Goal: Task Accomplishment & Management: Use online tool/utility

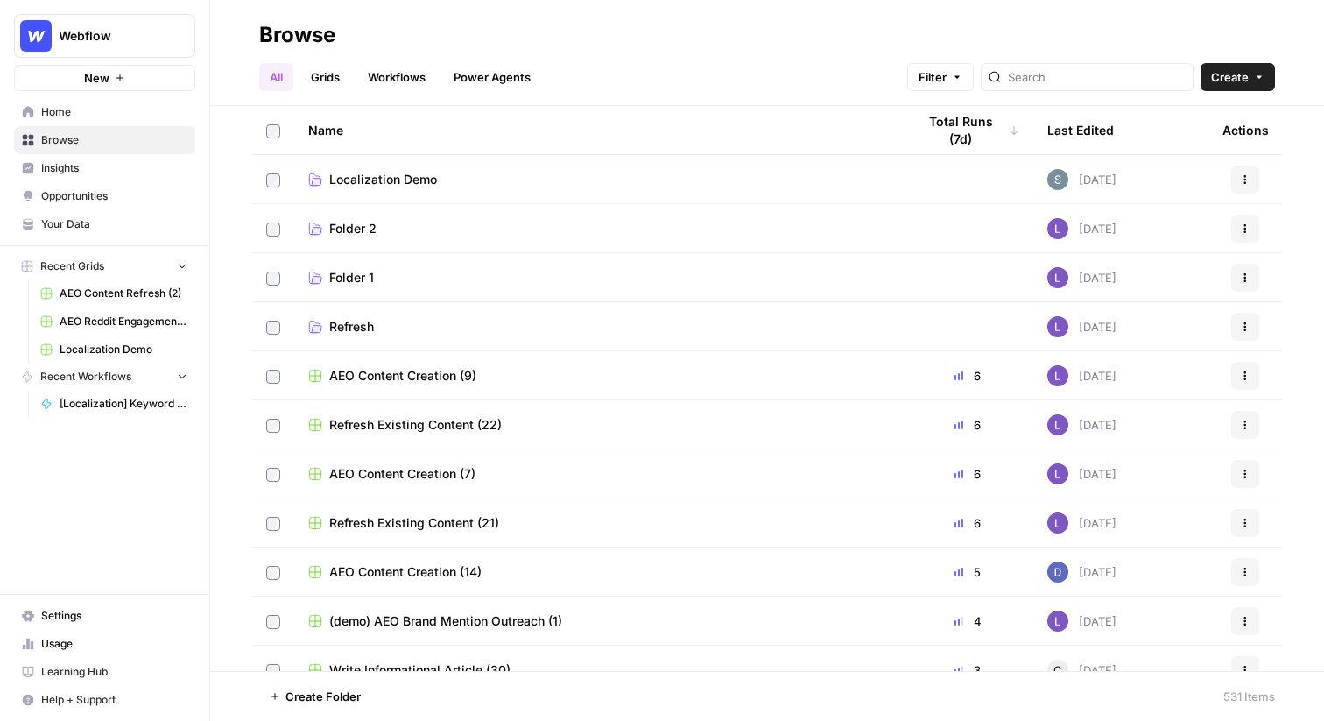
click at [64, 167] on span "Insights" at bounding box center [114, 168] width 146 height 16
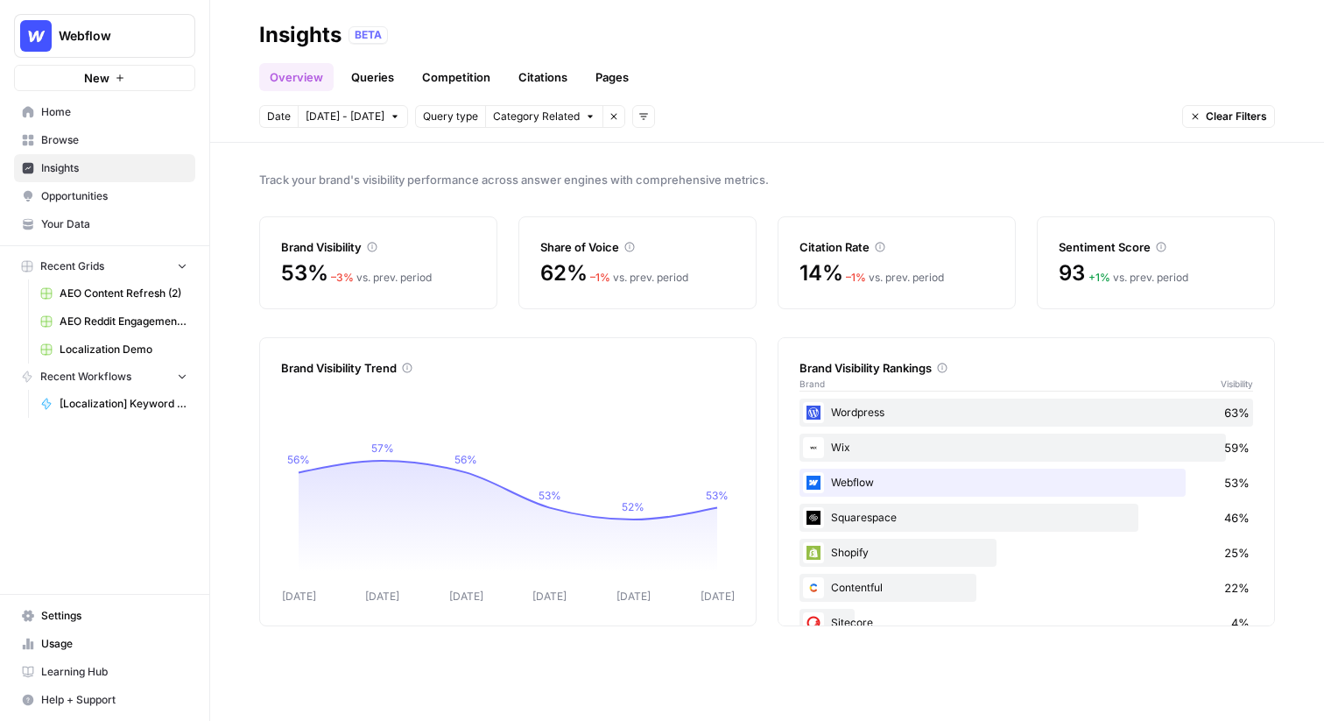
click at [77, 35] on span "Webflow" at bounding box center [112, 36] width 106 height 18
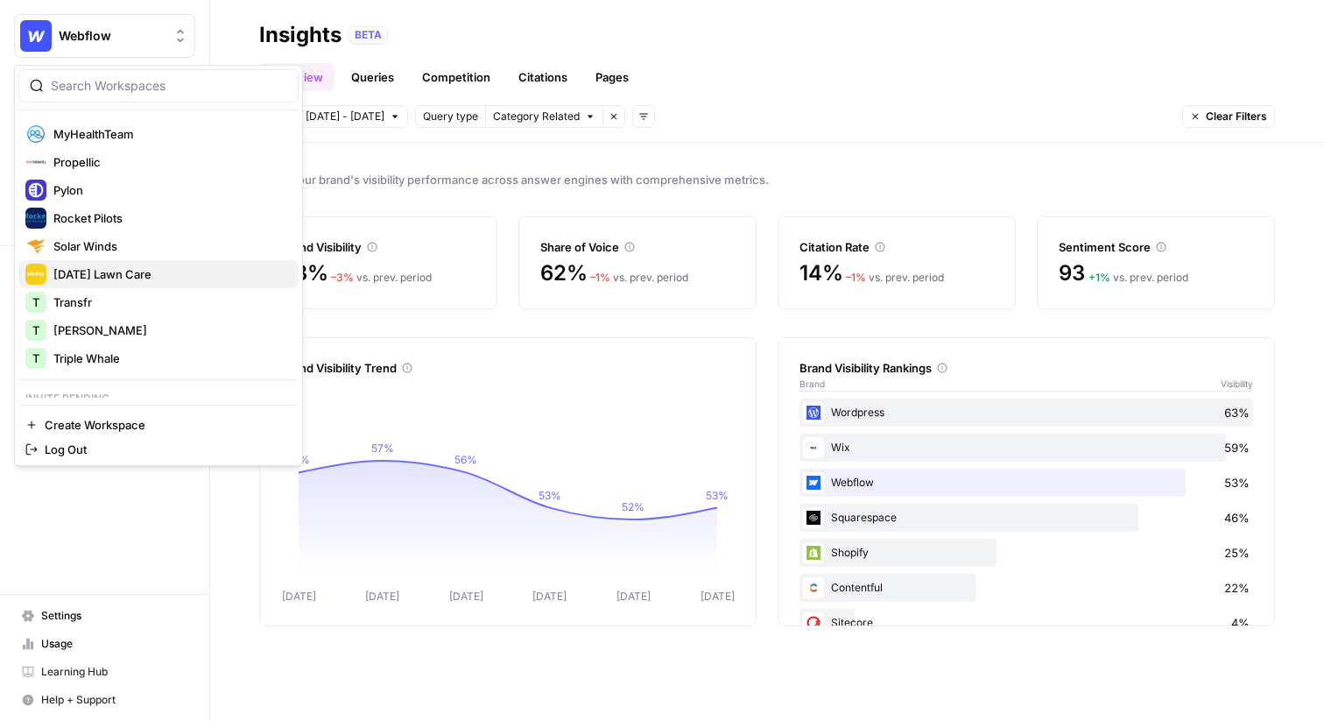
scroll to position [340, 0]
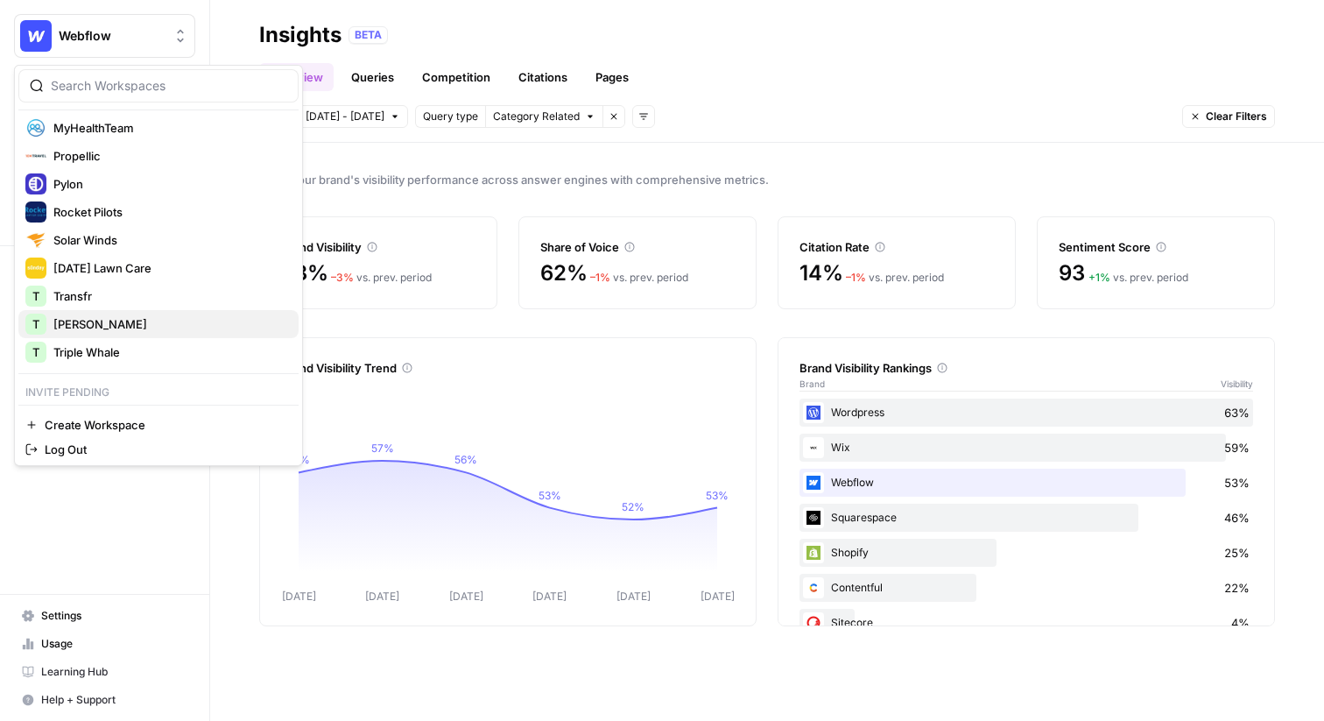
click at [66, 320] on span "[PERSON_NAME]" at bounding box center [168, 324] width 231 height 18
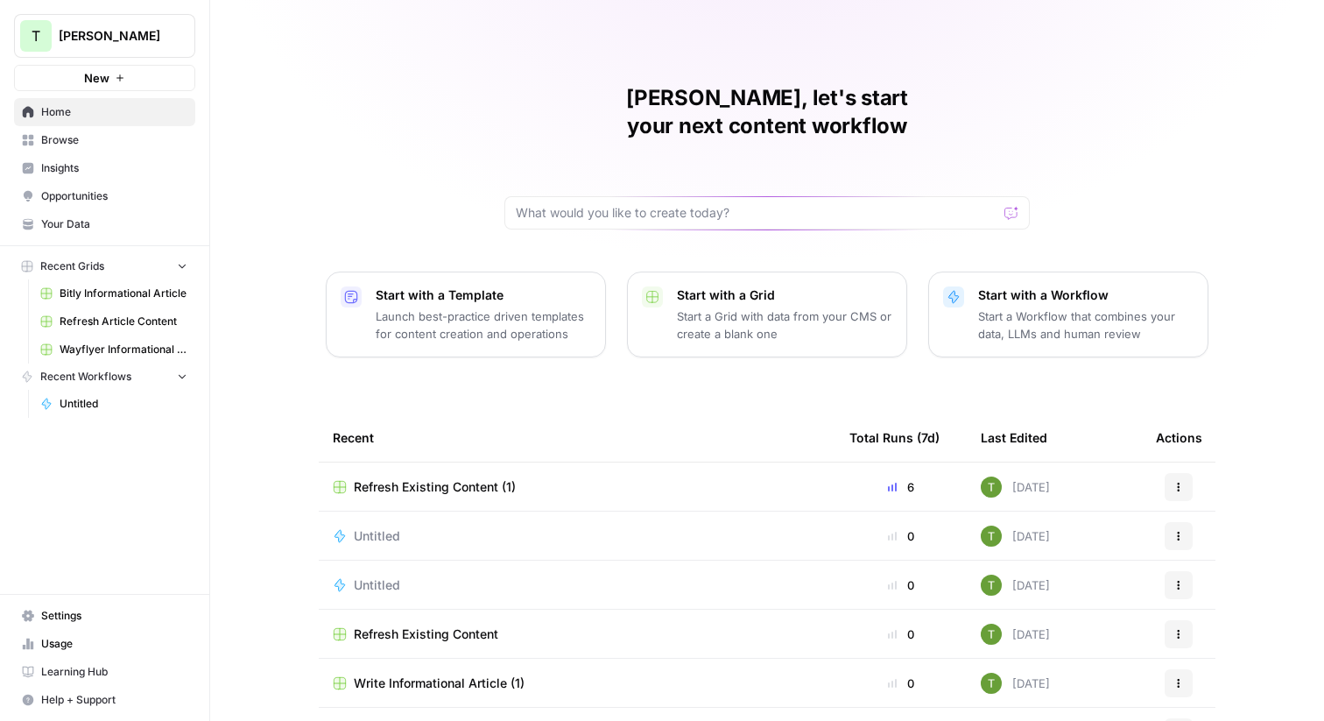
click at [49, 227] on span "Your Data" at bounding box center [114, 224] width 146 height 16
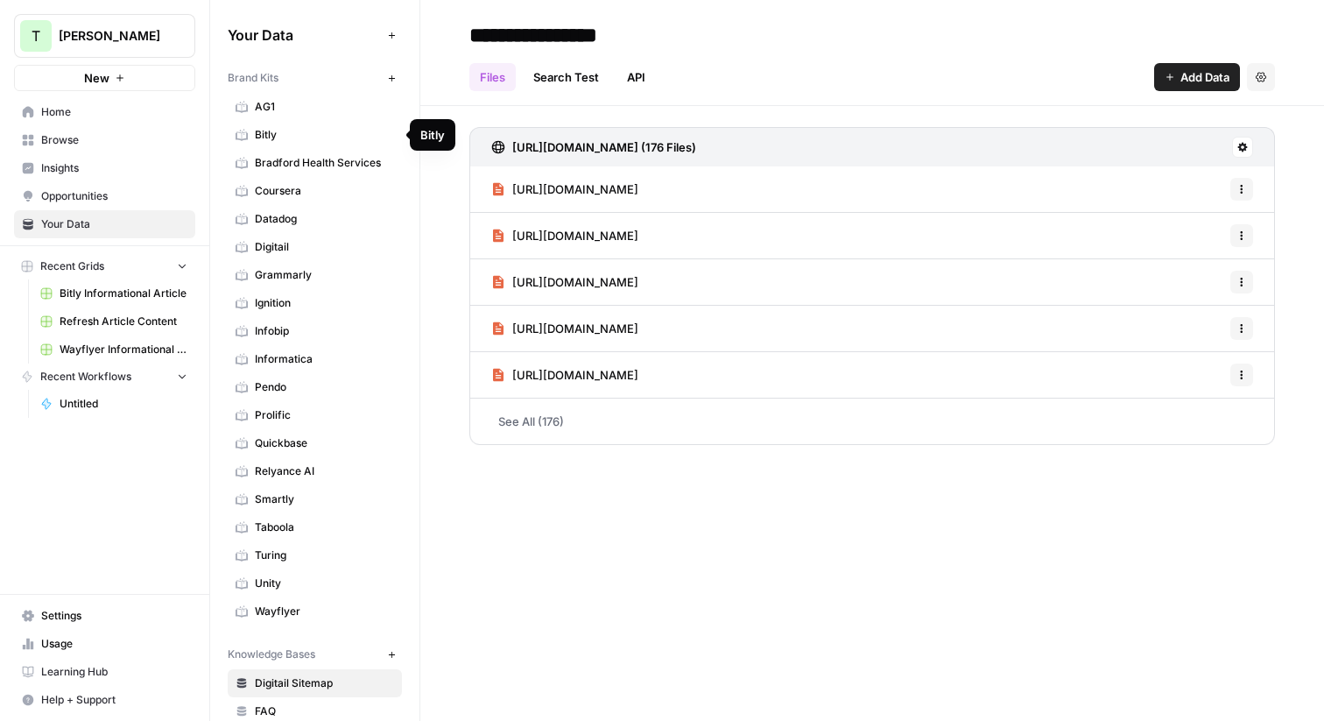
click at [263, 137] on span "Bitly" at bounding box center [324, 135] width 139 height 16
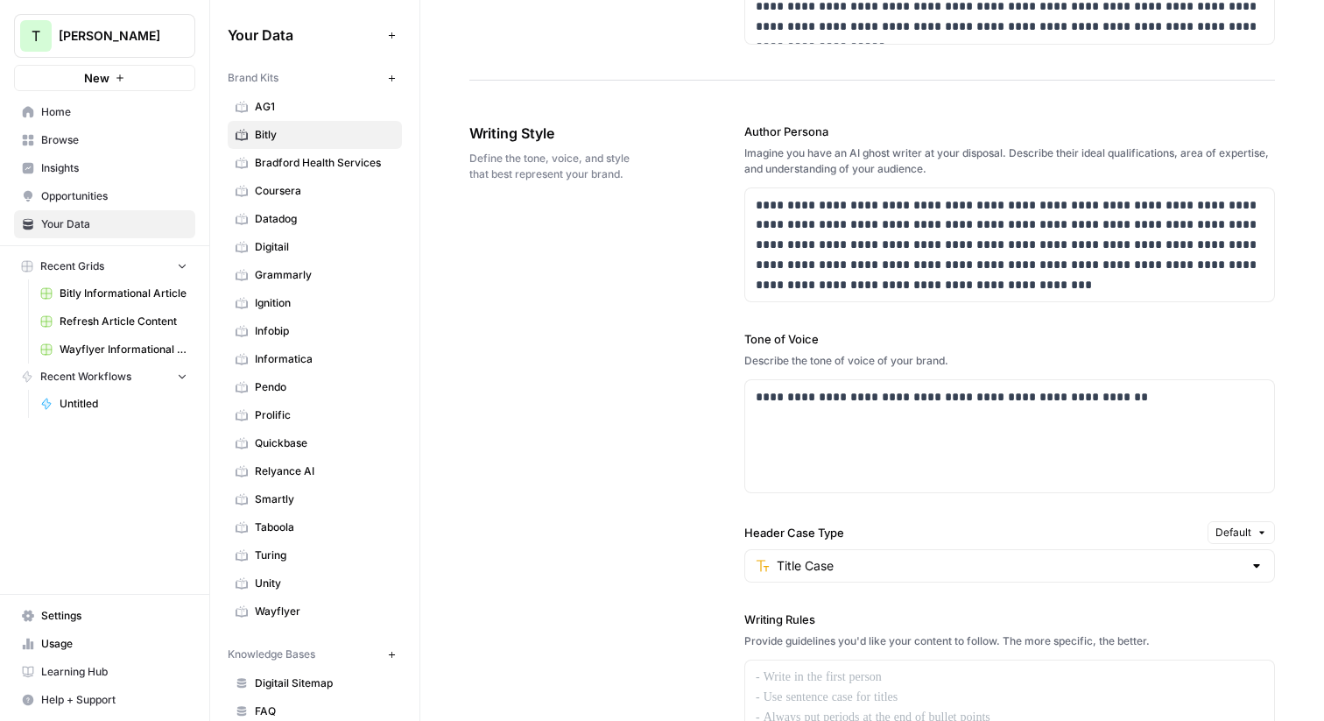
click at [83, 43] on span "[PERSON_NAME]" at bounding box center [112, 36] width 106 height 18
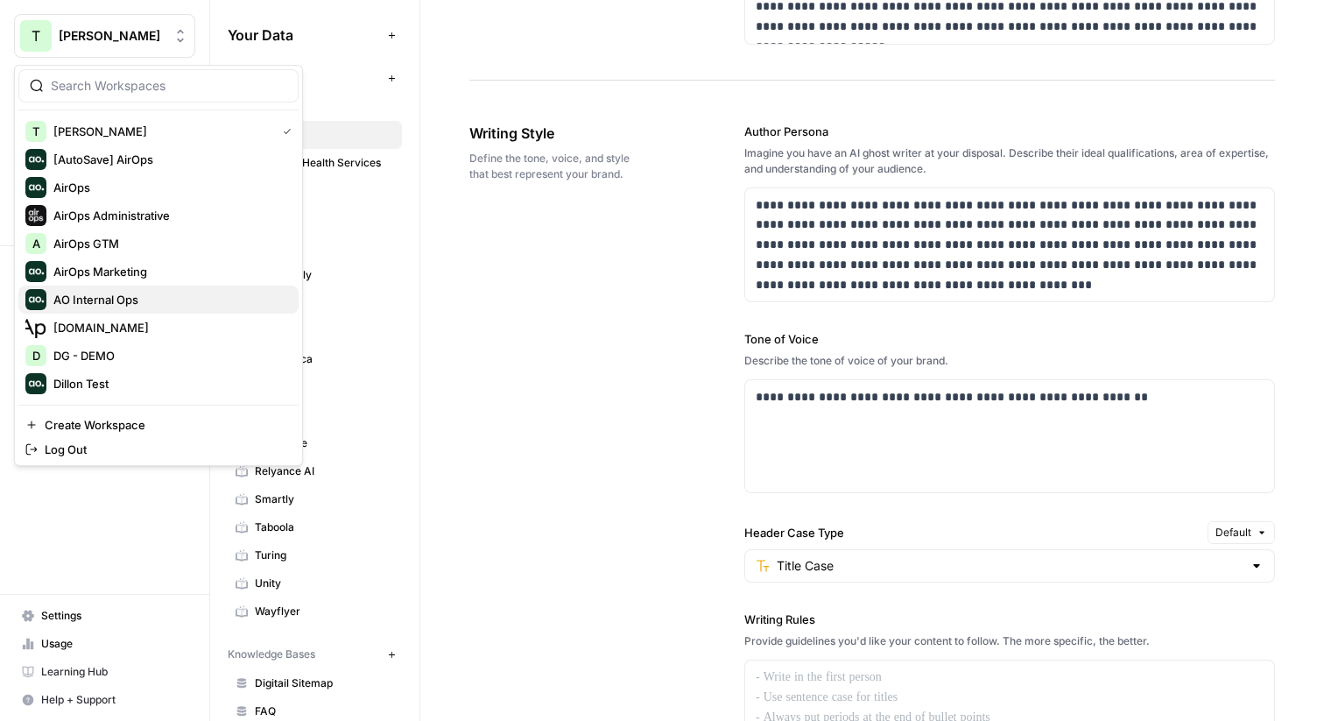
scroll to position [374, 0]
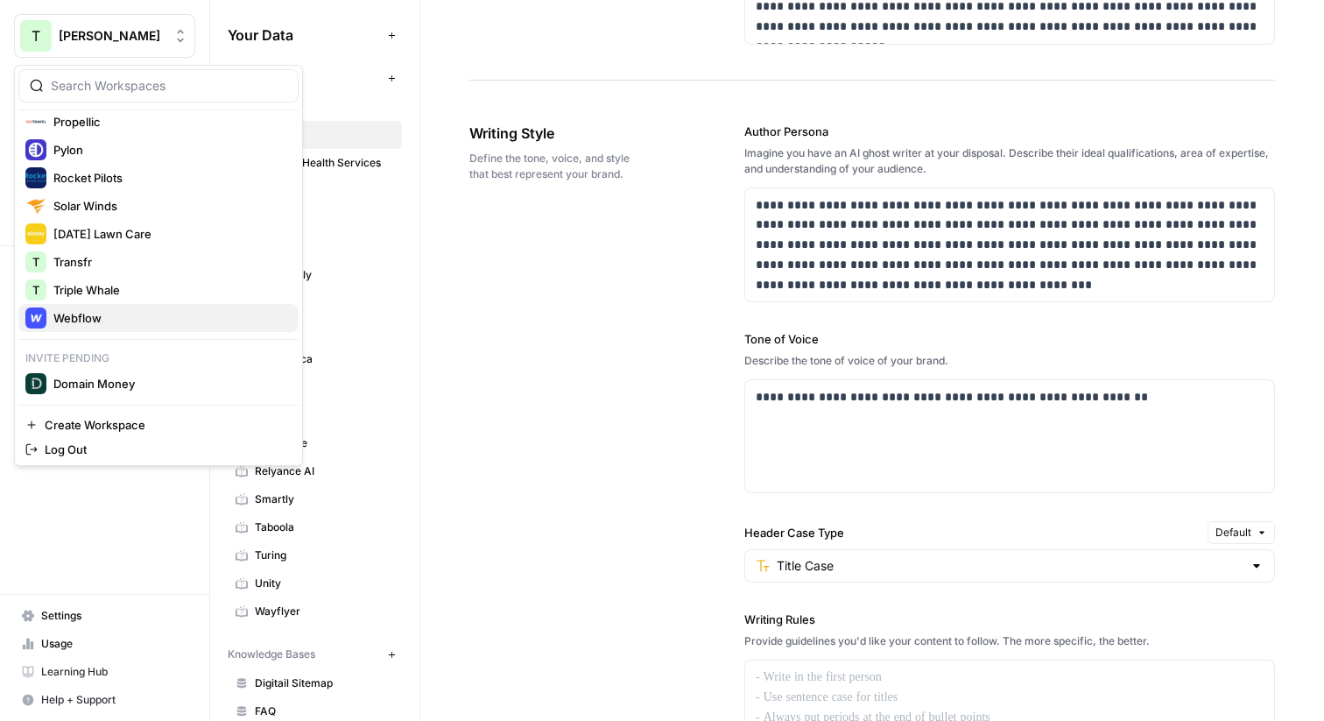
click at [86, 313] on span "Webflow" at bounding box center [168, 318] width 231 height 18
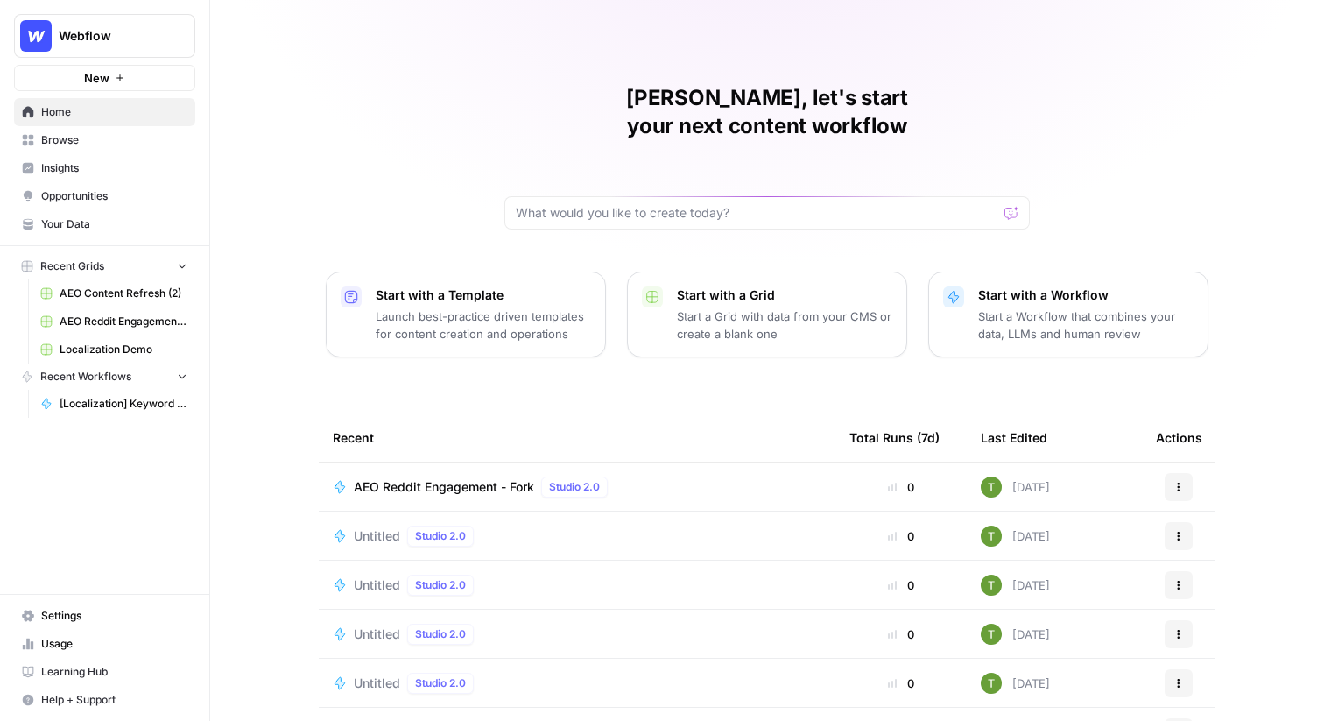
scroll to position [85, 0]
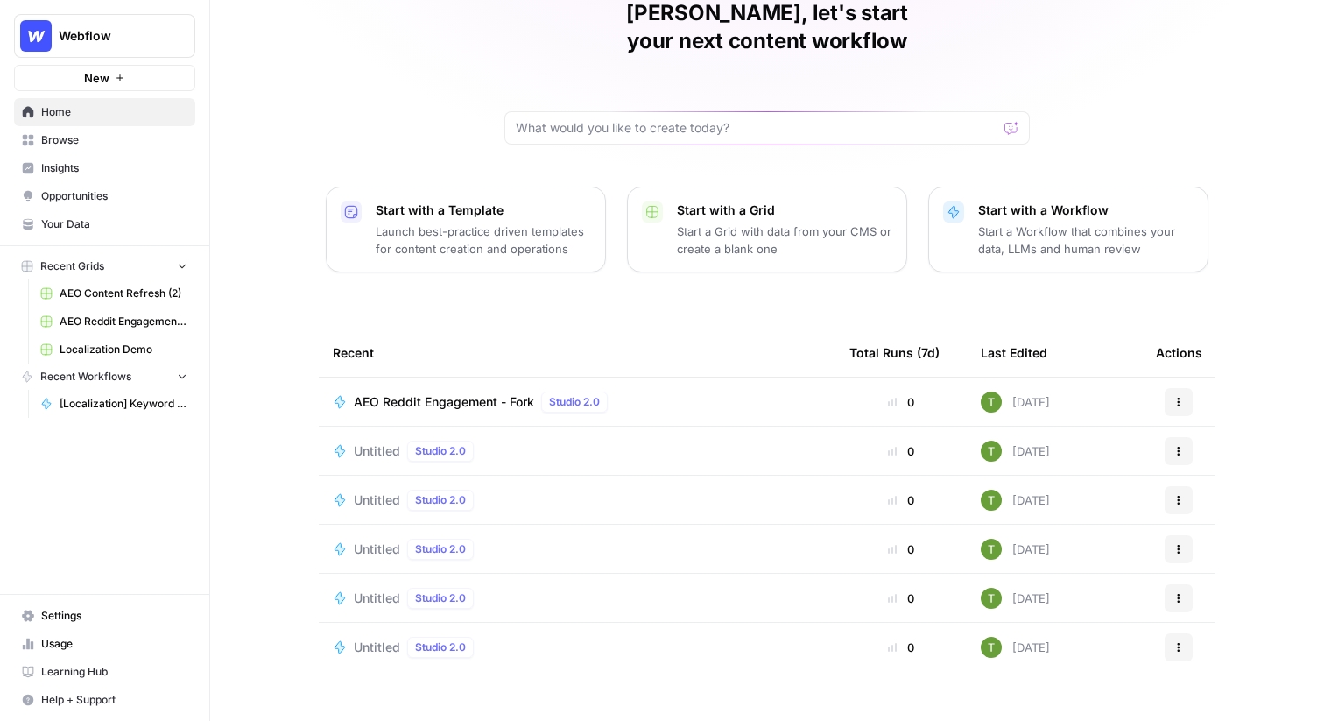
click at [56, 166] on span "Insights" at bounding box center [114, 168] width 146 height 16
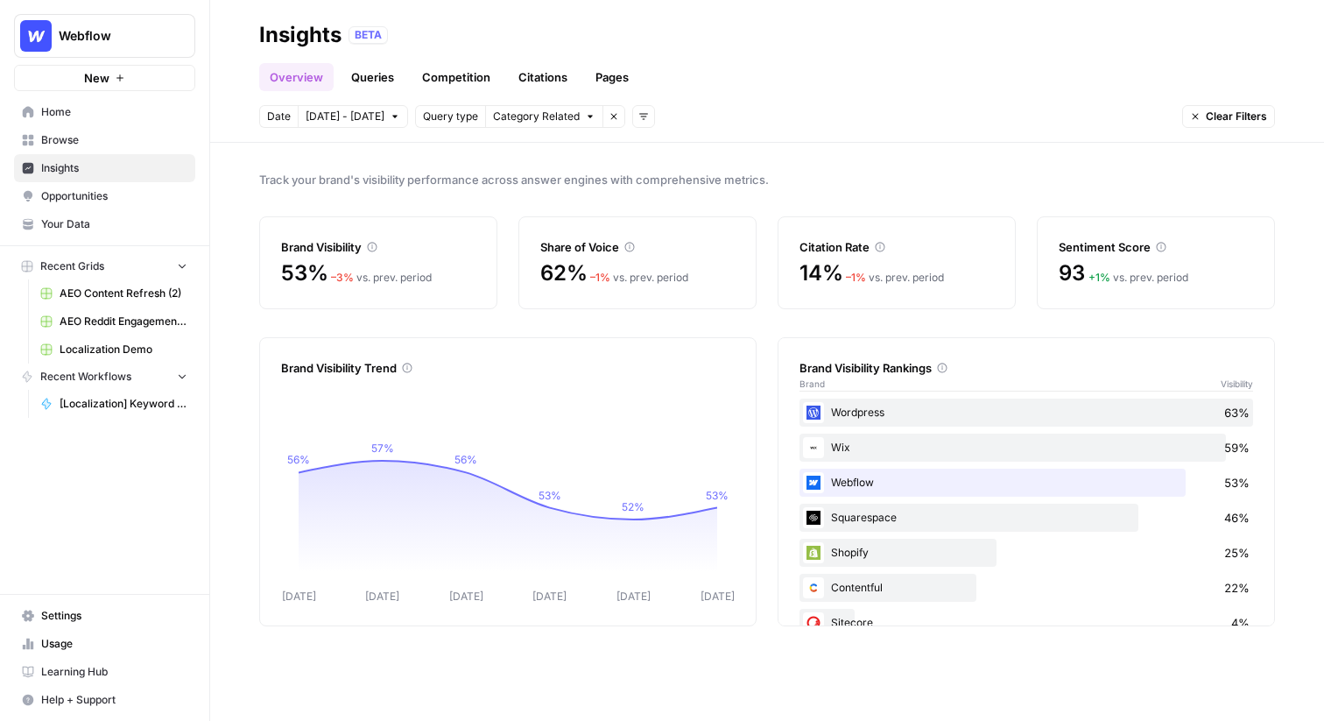
click at [94, 46] on button "Webflow" at bounding box center [104, 36] width 181 height 44
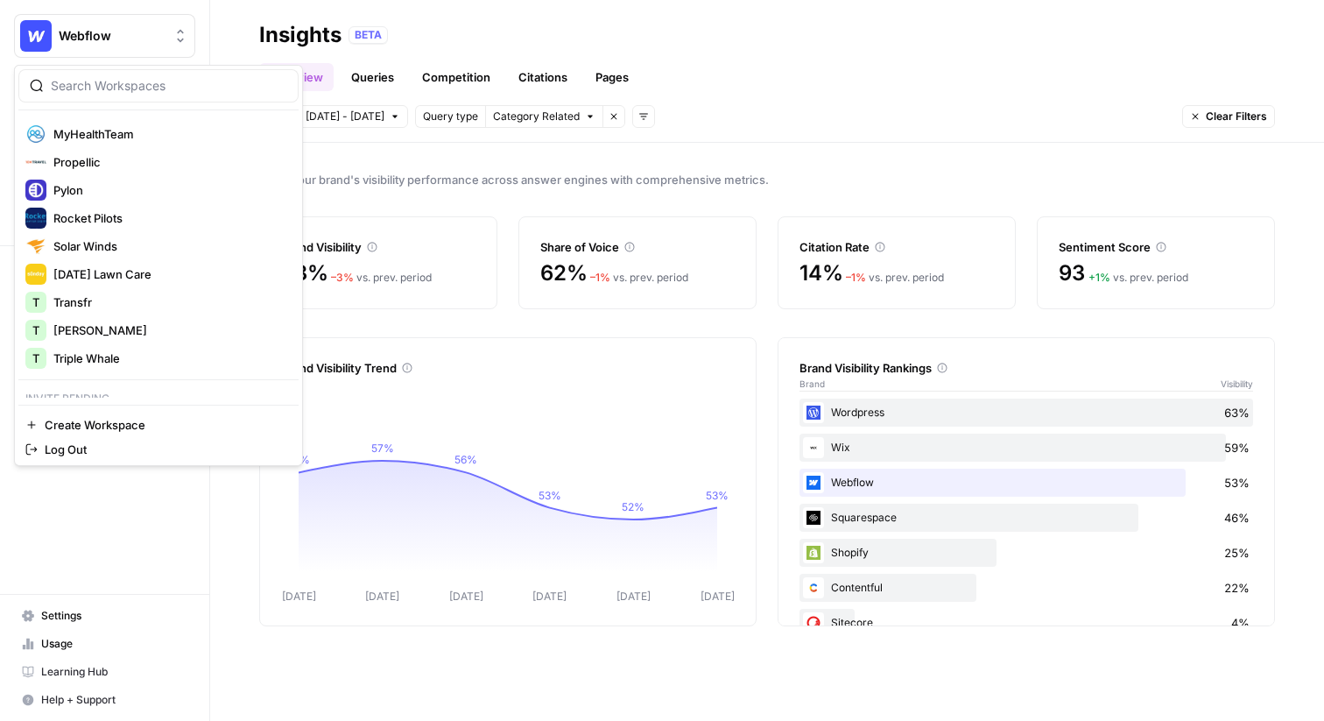
scroll to position [374, 0]
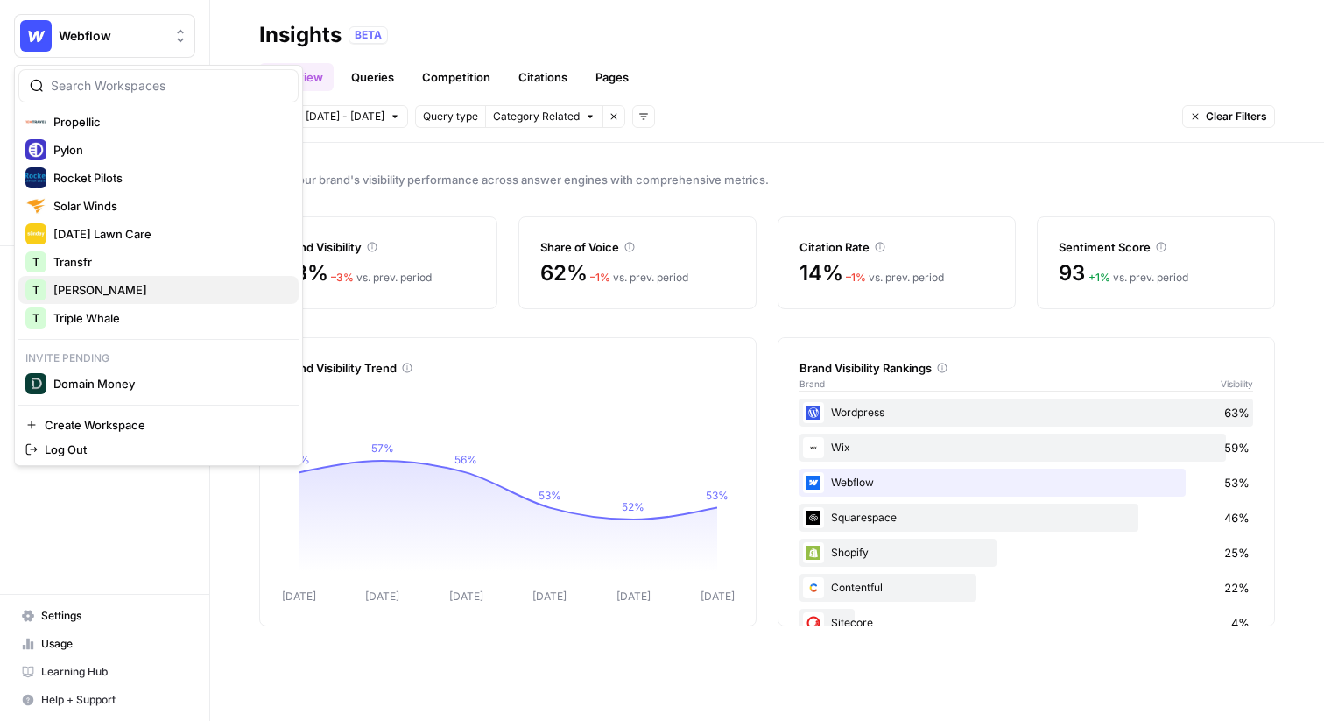
click at [84, 291] on span "[PERSON_NAME]" at bounding box center [168, 290] width 231 height 18
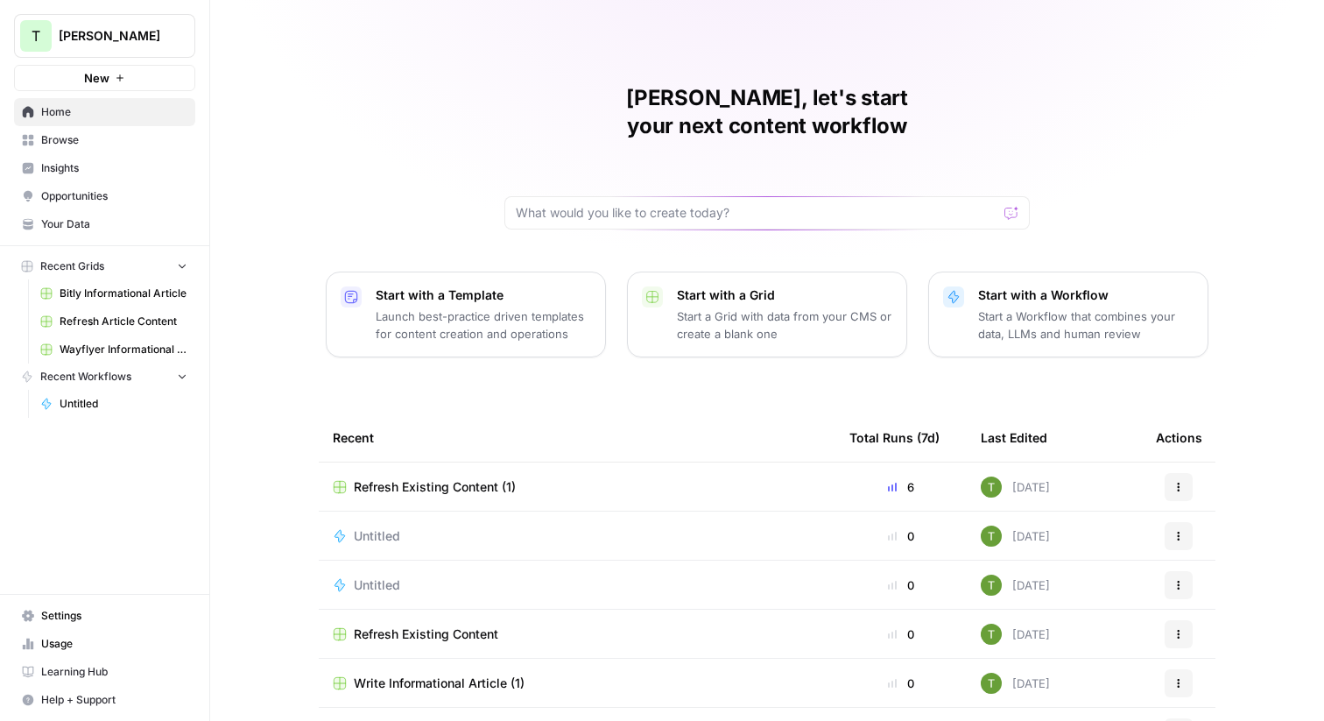
scroll to position [85, 0]
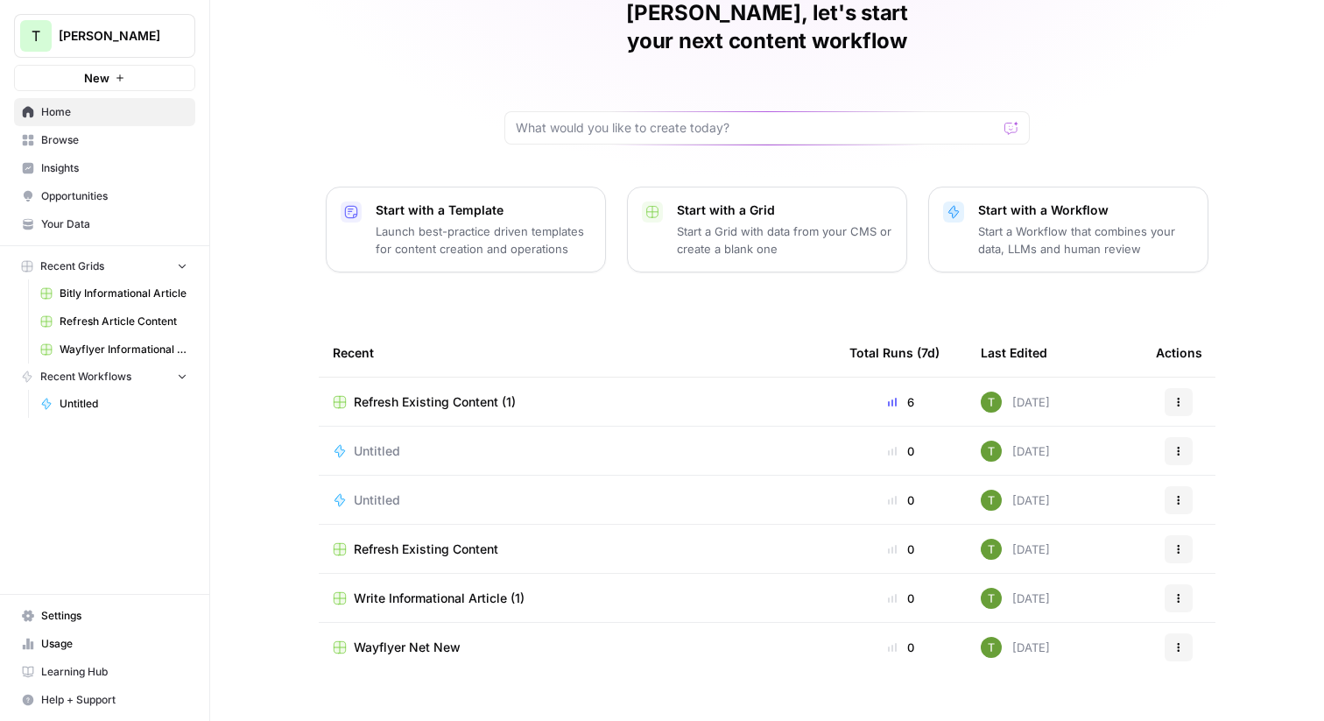
click at [405, 393] on span "Refresh Existing Content (1)" at bounding box center [435, 402] width 162 height 18
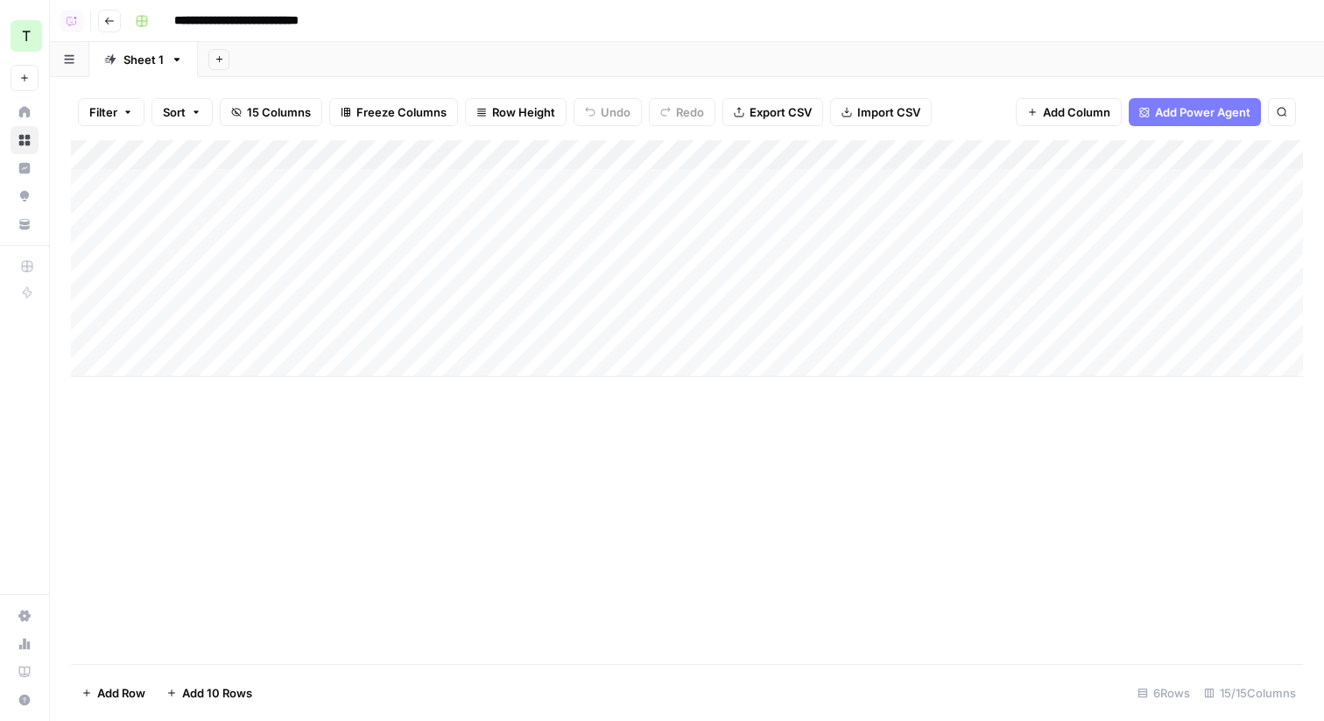
click at [104, 20] on icon "button" at bounding box center [109, 21] width 11 height 11
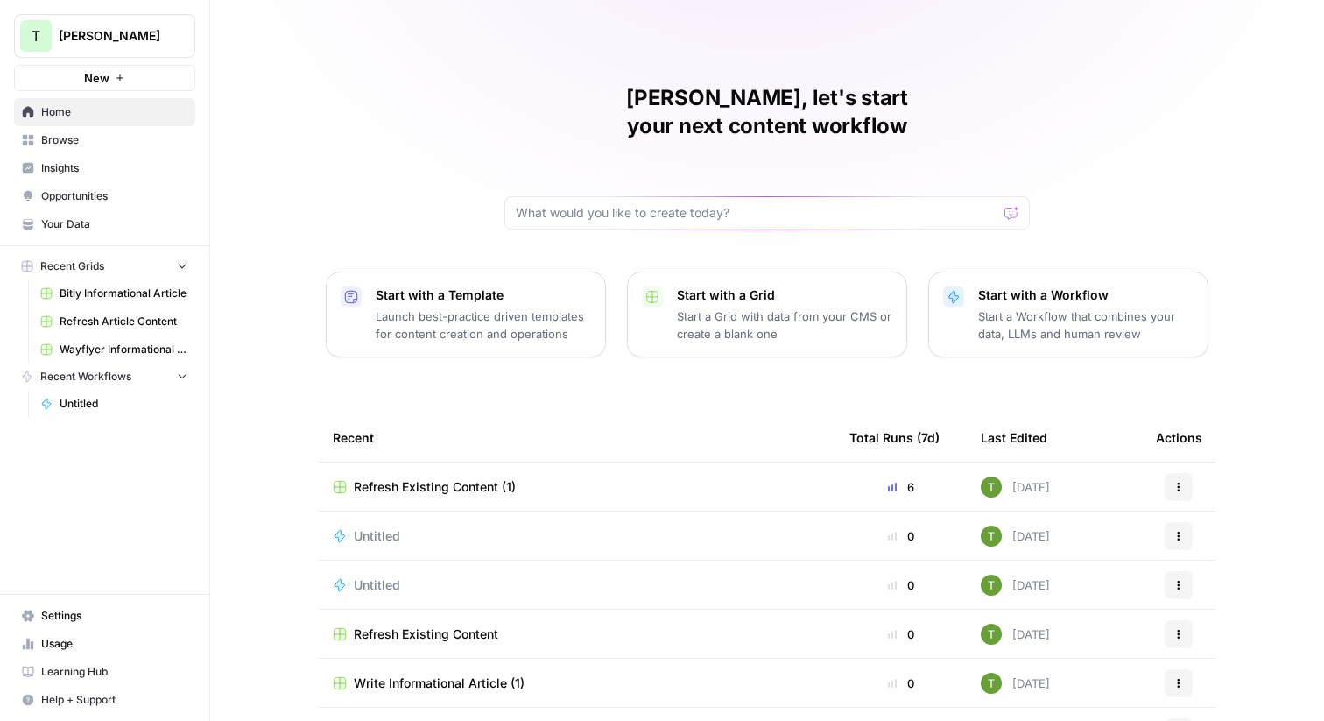
click at [46, 147] on span "Browse" at bounding box center [114, 140] width 146 height 16
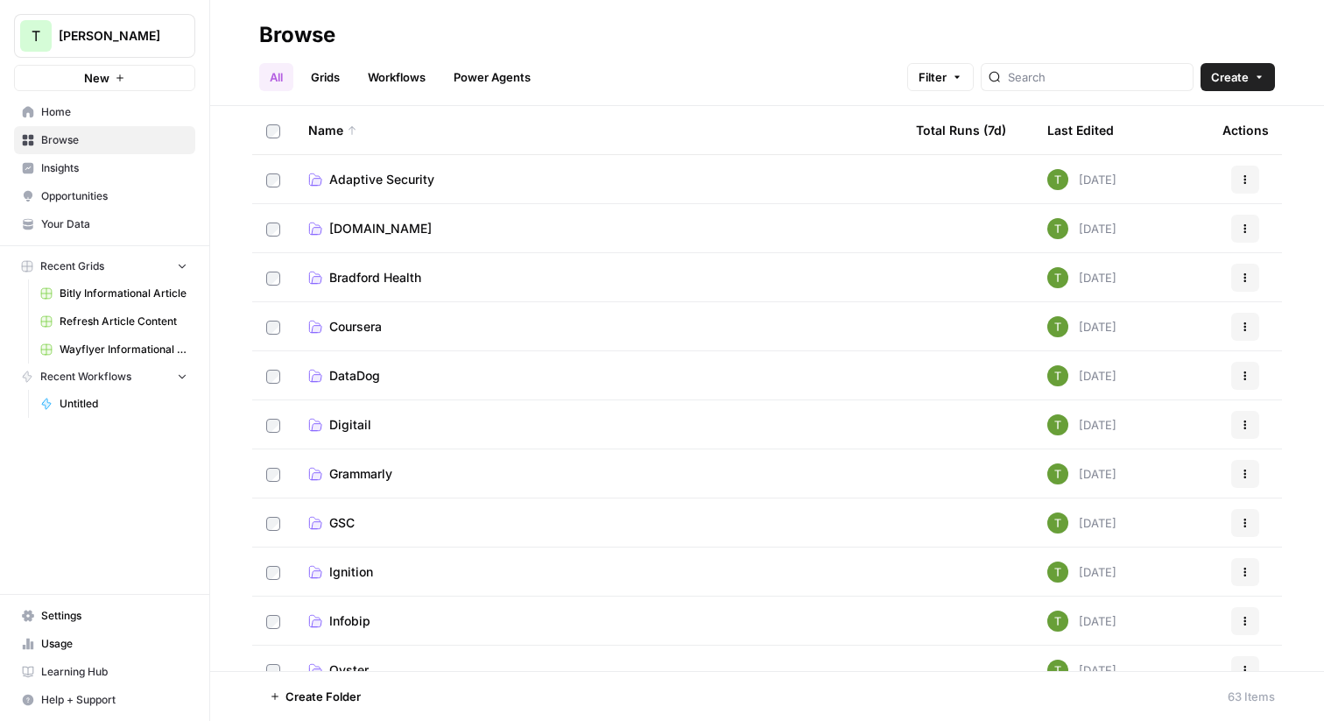
click at [1241, 80] on span "Create" at bounding box center [1230, 77] width 38 height 18
click at [324, 76] on link "Grids" at bounding box center [325, 77] width 50 height 28
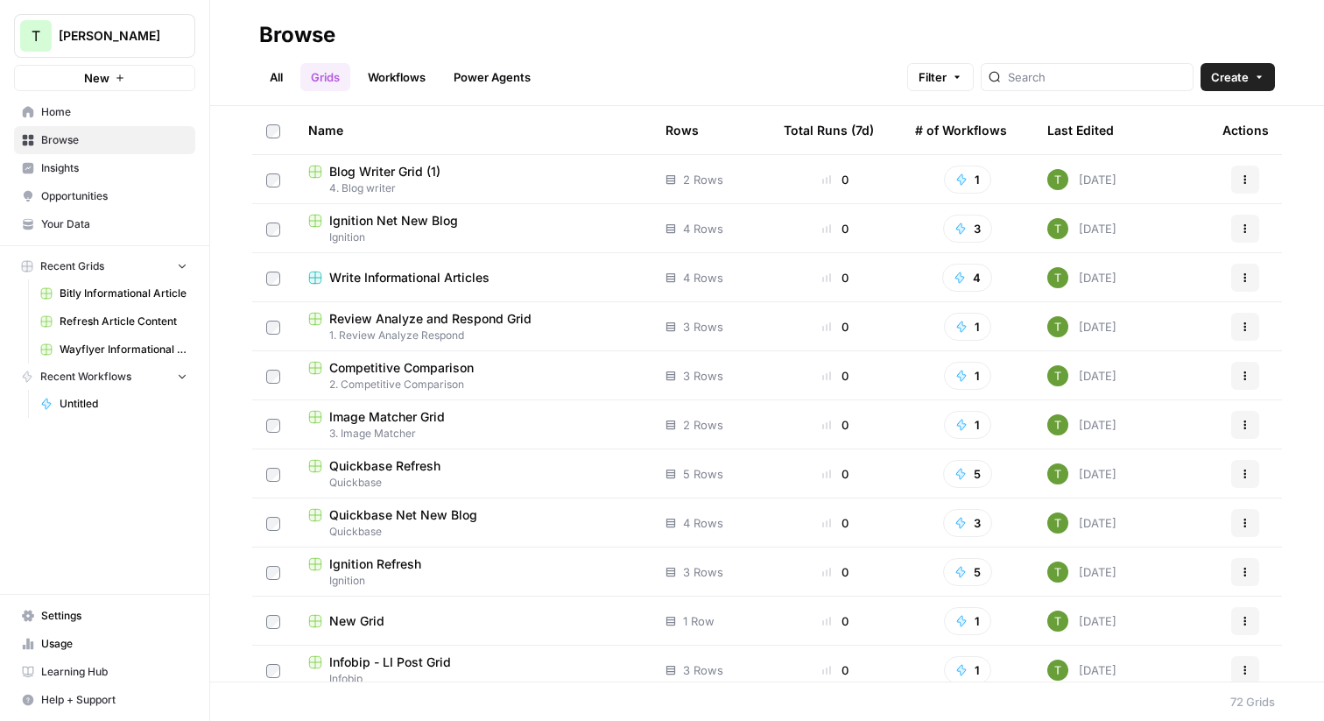
click at [1234, 81] on span "Create" at bounding box center [1230, 77] width 38 height 18
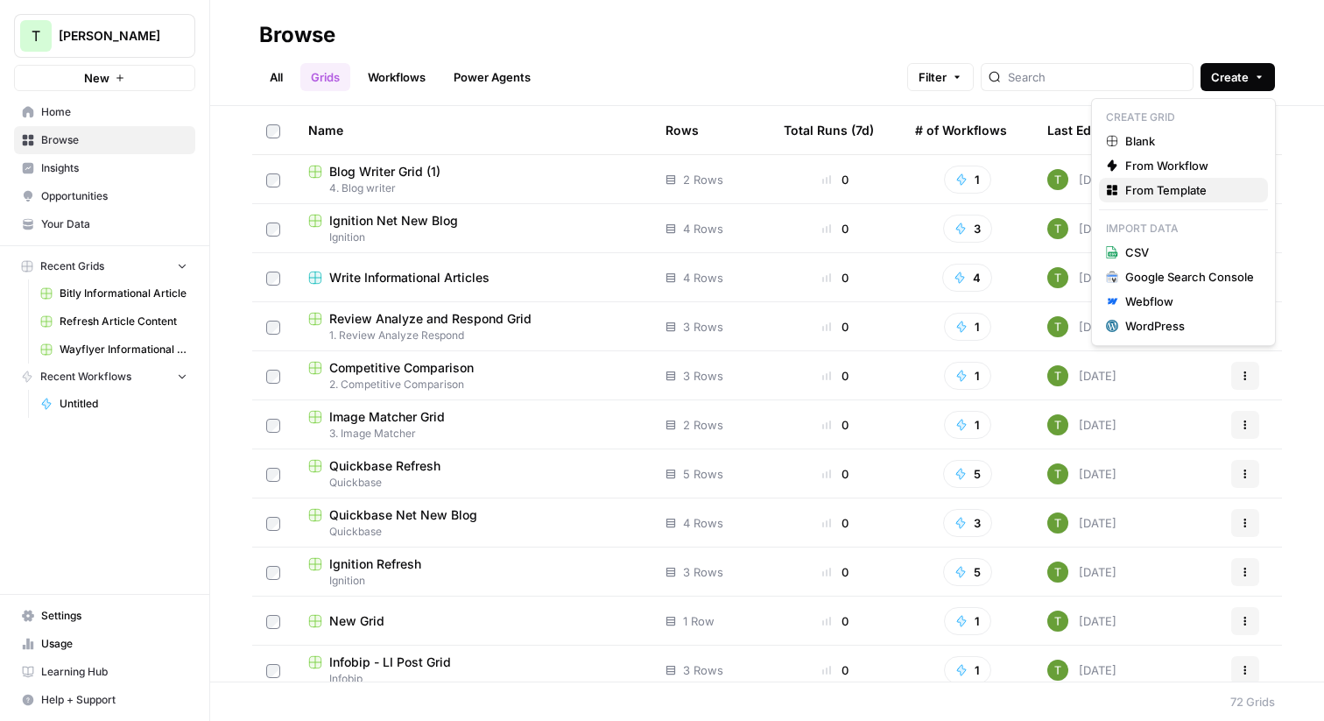
click at [1169, 190] on span "From Template" at bounding box center [1190, 190] width 129 height 18
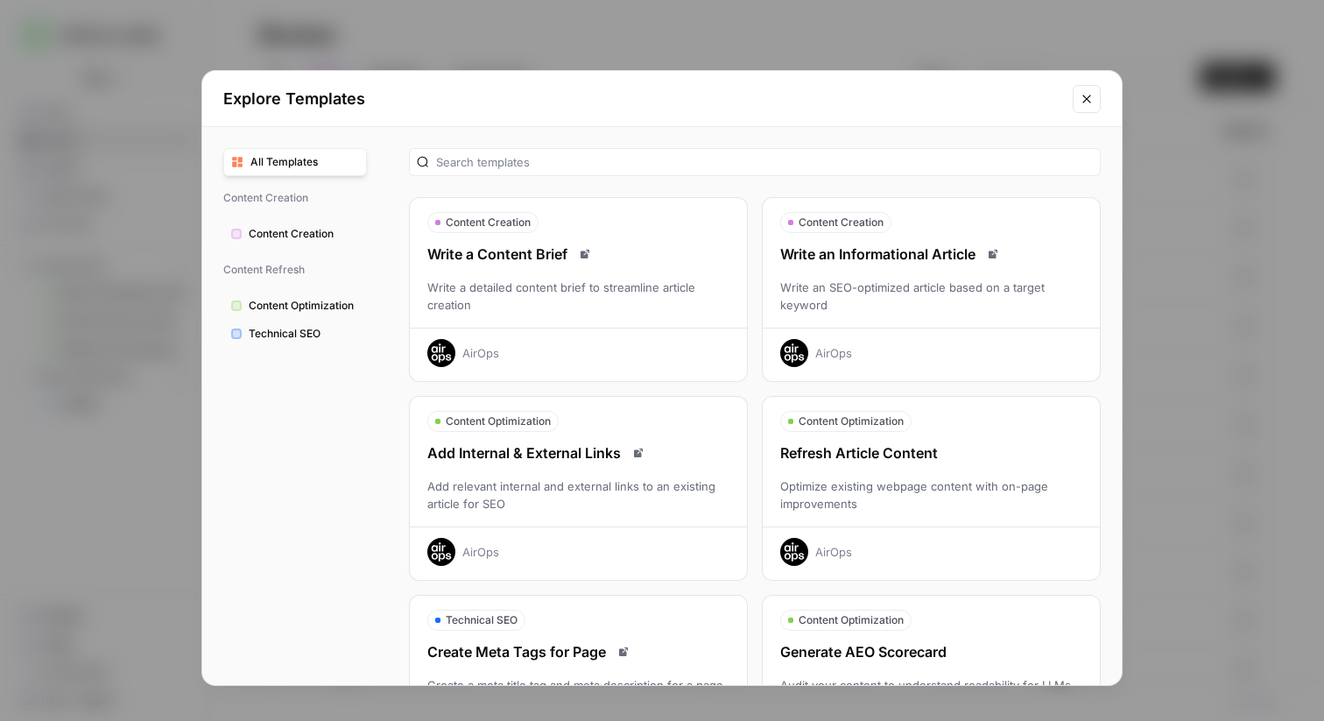
click at [1085, 106] on button "Close modal" at bounding box center [1087, 99] width 28 height 28
